Goal: Transaction & Acquisition: Book appointment/travel/reservation

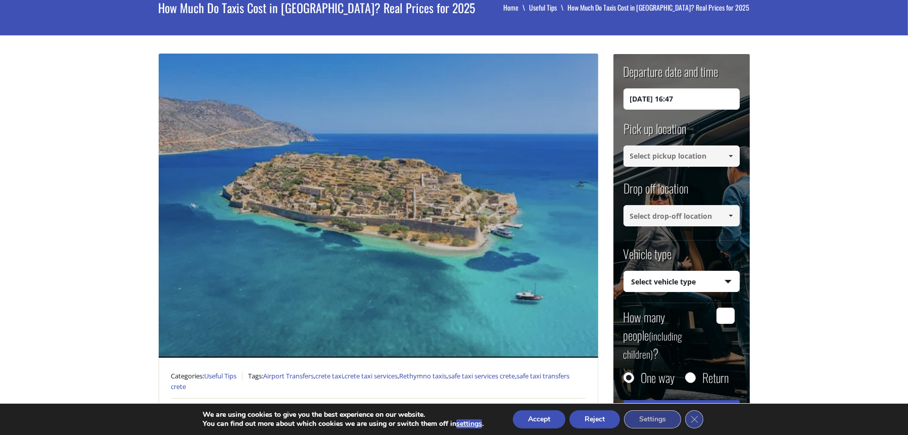
scroll to position [68, 0]
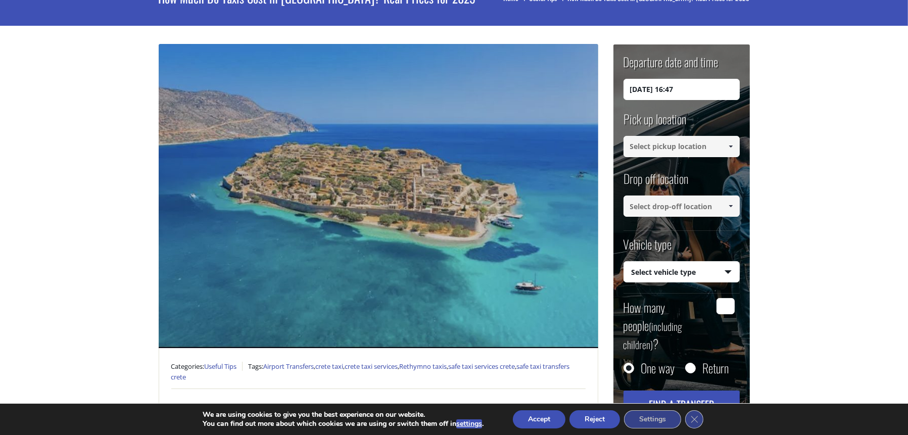
click at [717, 142] on input at bounding box center [681, 146] width 116 height 21
click at [729, 143] on span at bounding box center [730, 146] width 8 height 8
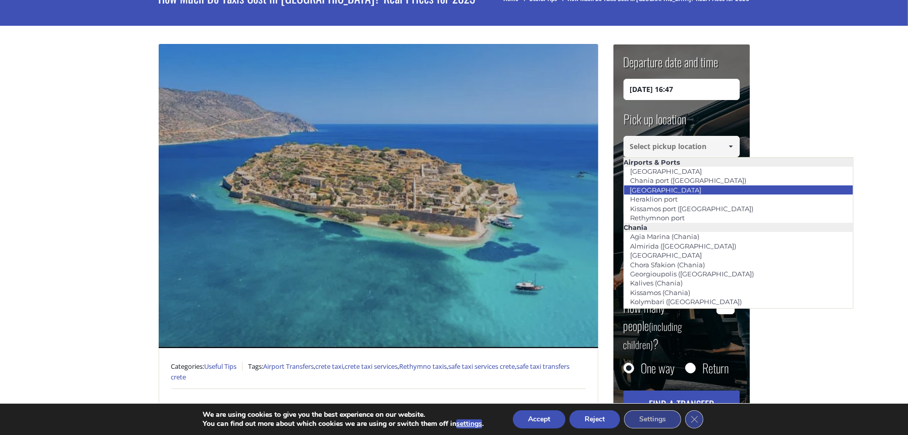
click at [718, 186] on li "[GEOGRAPHIC_DATA]" at bounding box center [738, 189] width 229 height 9
type input "[GEOGRAPHIC_DATA]"
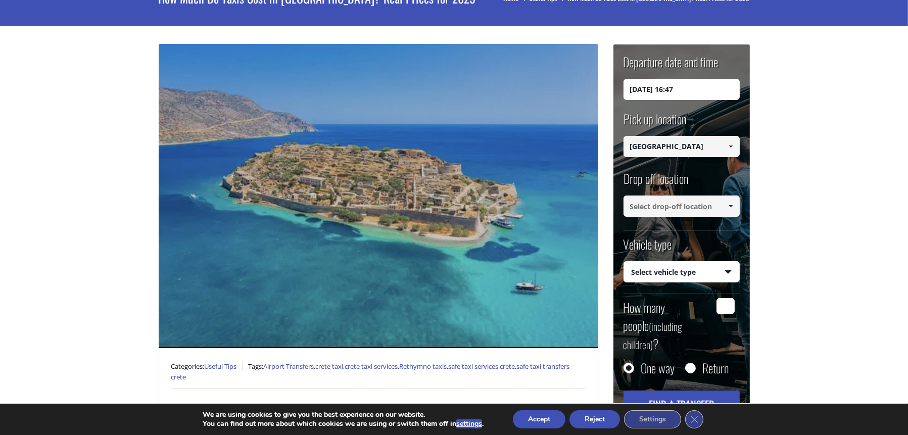
click at [730, 207] on span at bounding box center [730, 206] width 8 height 8
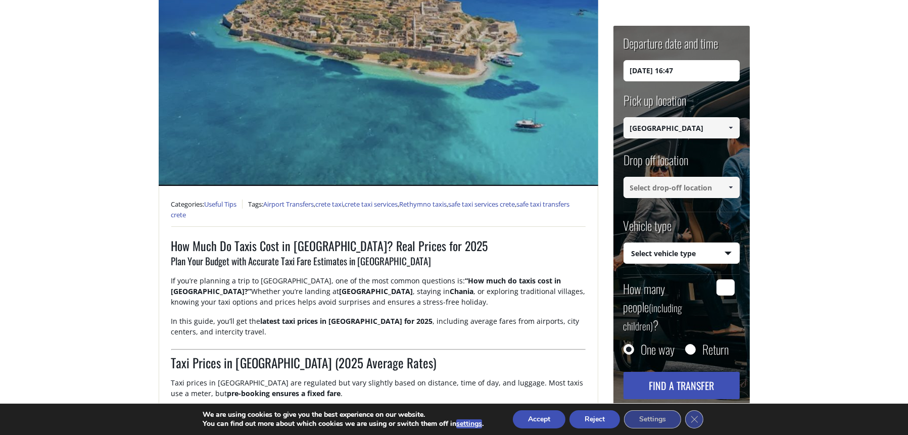
scroll to position [236, 0]
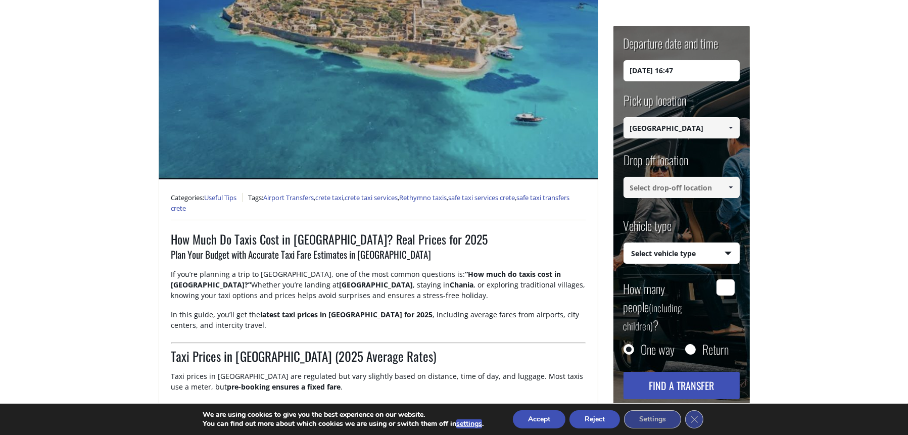
click at [726, 187] on span at bounding box center [730, 187] width 8 height 8
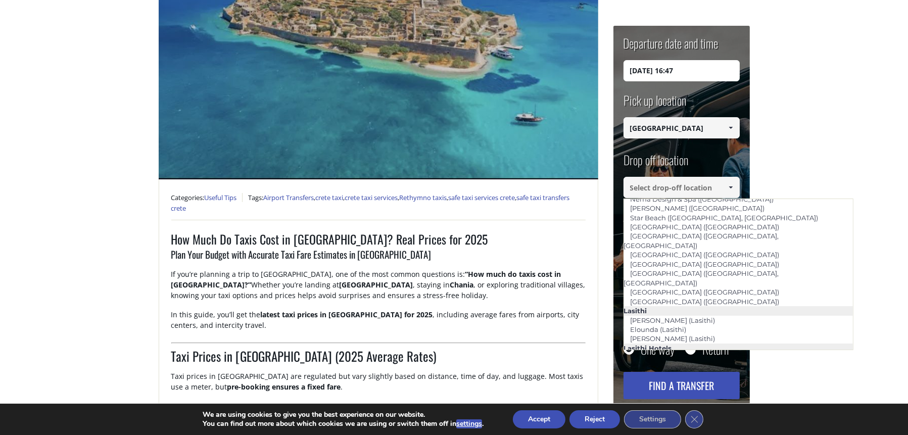
scroll to position [1293, 0]
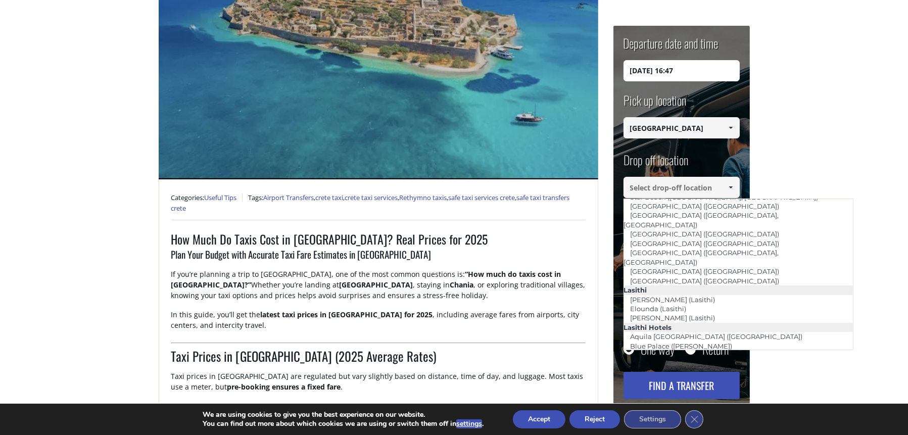
click at [711, 432] on link "[PERSON_NAME] (Elounda, Lasithi)" at bounding box center [687, 439] width 129 height 14
type input "[PERSON_NAME] (Elounda, Lasithi)"
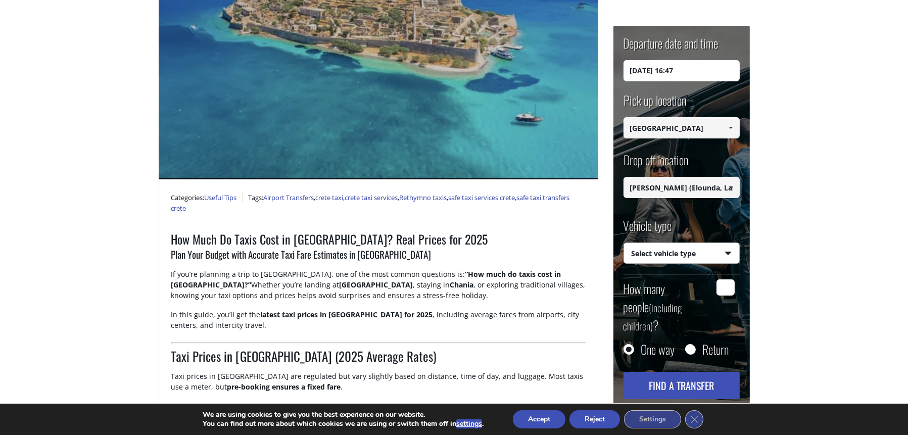
click at [730, 253] on select "Select vehicle type Taxi (4 passengers) Mercedes E Class Mini Van (7 passengers…" at bounding box center [681, 253] width 115 height 21
select select "540"
click at [624, 243] on select "Select vehicle type Taxi (4 passengers) Mercedes E Class Mini Van (7 passengers…" at bounding box center [681, 253] width 115 height 21
click at [716, 288] on input "How many people (including children) ?" at bounding box center [725, 287] width 18 height 16
click at [722, 288] on input "How many people (including children) ?" at bounding box center [725, 287] width 18 height 16
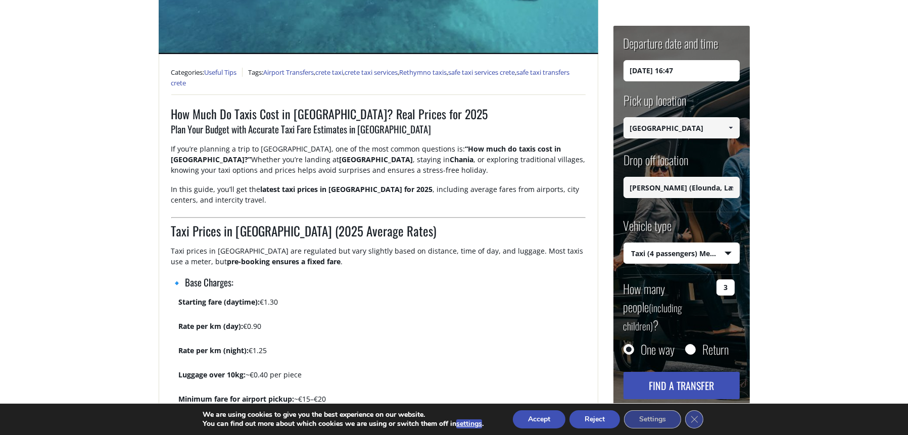
scroll to position [365, 0]
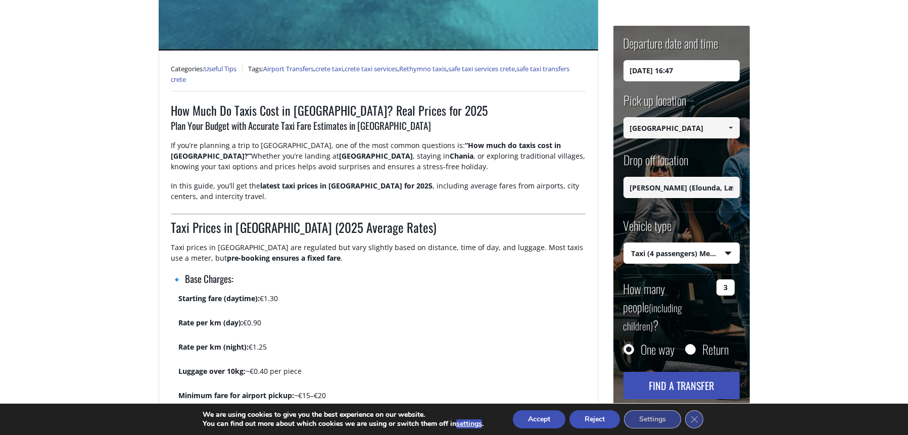
type input "3"
click at [706, 372] on button "Find a transfer" at bounding box center [681, 385] width 116 height 27
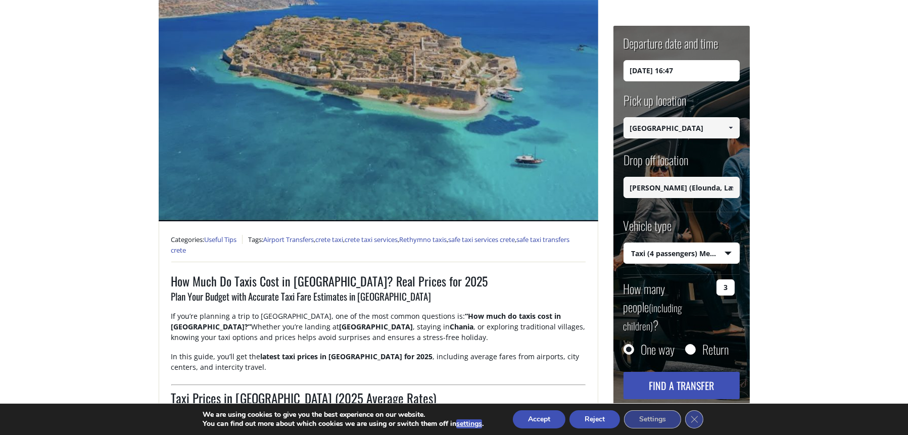
scroll to position [0, 0]
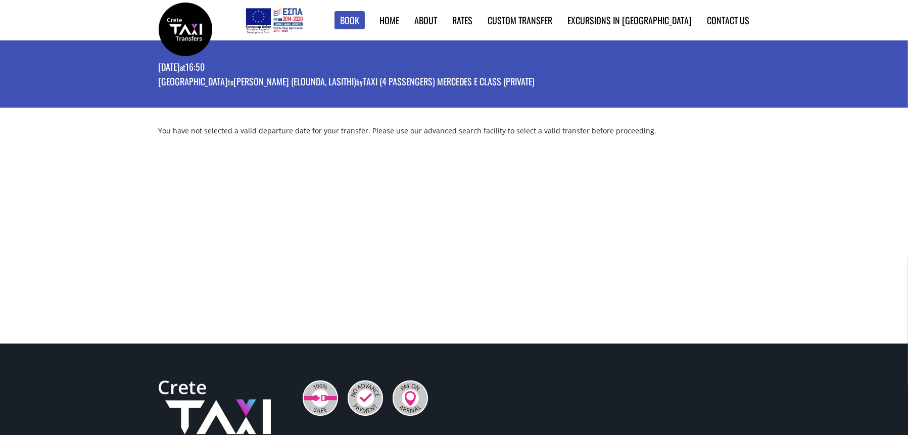
scroll to position [5, 0]
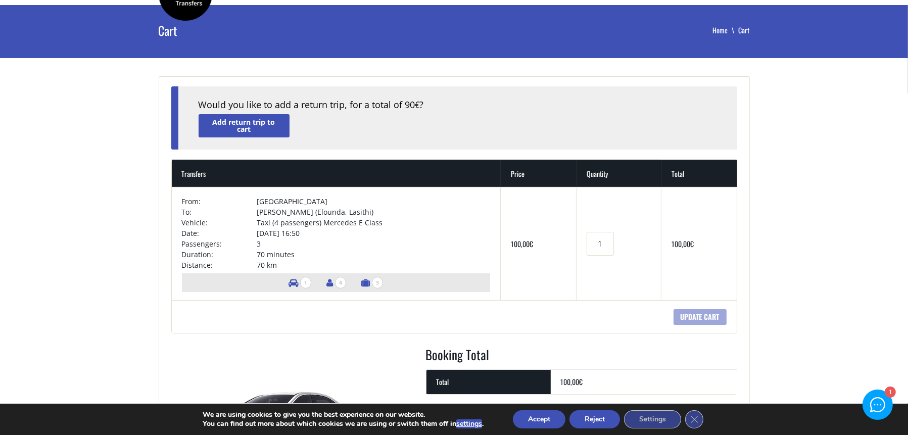
scroll to position [26, 0]
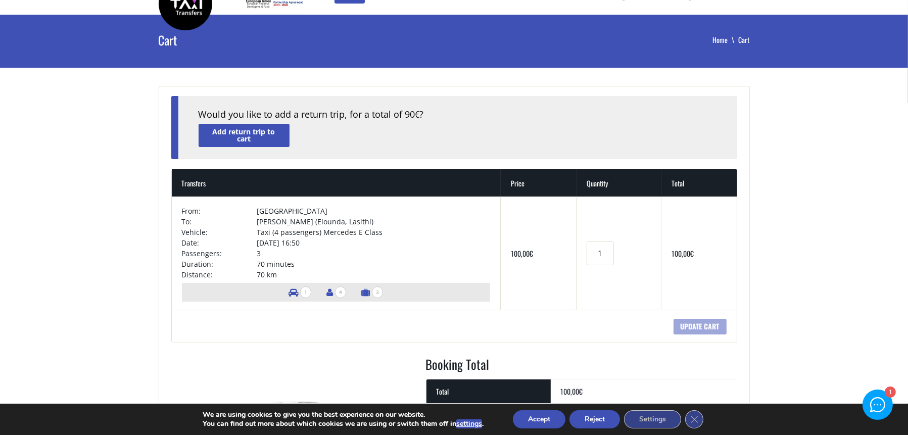
drag, startPoint x: 907, startPoint y: 62, endPoint x: 907, endPoint y: 45, distance: 16.7
click at [907, 45] on header "Cart Home Cart" at bounding box center [454, 42] width 908 height 54
